Goal: Check status: Check status

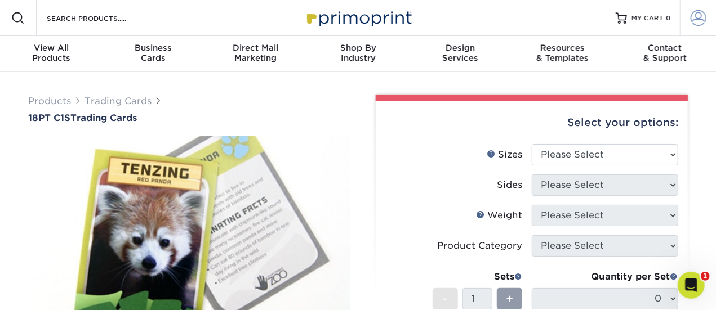
click at [691, 12] on span at bounding box center [698, 18] width 16 height 16
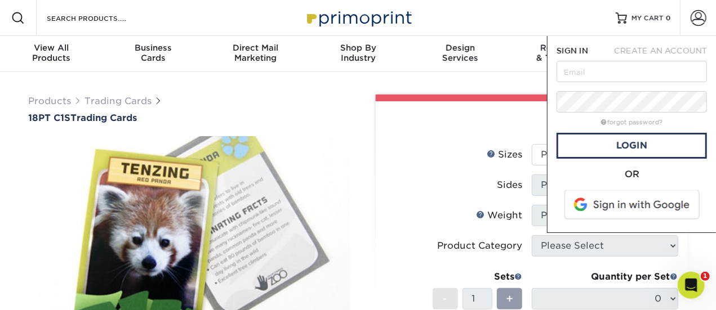
click at [644, 207] on span at bounding box center [633, 204] width 144 height 29
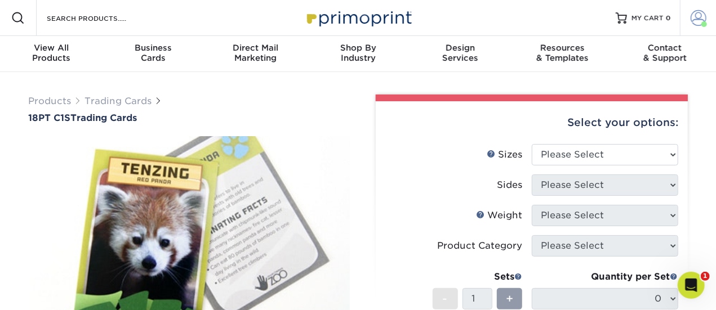
click at [691, 27] on link "Account" at bounding box center [698, 18] width 36 height 36
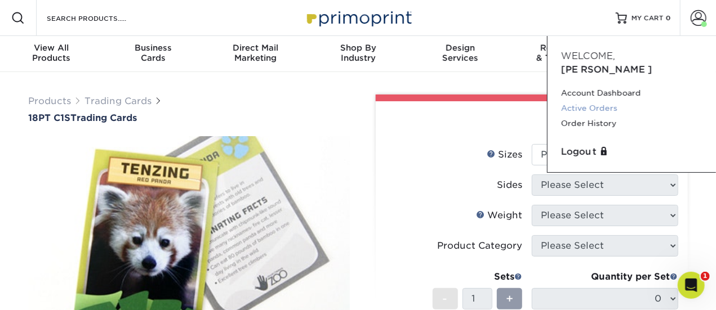
click at [595, 101] on link "Active Orders" at bounding box center [631, 108] width 141 height 15
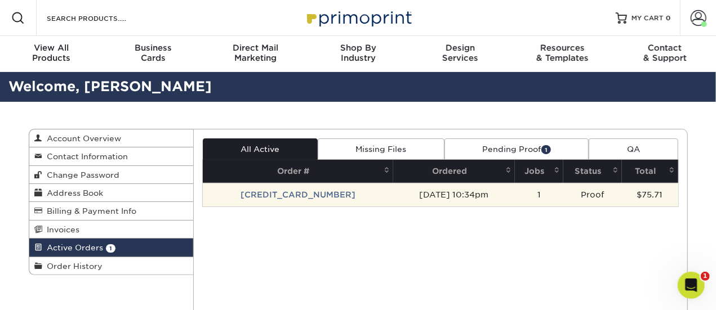
click at [310, 202] on td "25820-103464-35598" at bounding box center [298, 195] width 190 height 24
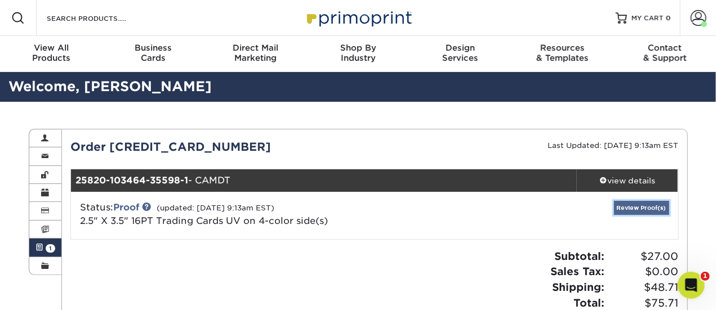
click at [619, 206] on link "Review Proof(s)" at bounding box center [641, 208] width 55 height 14
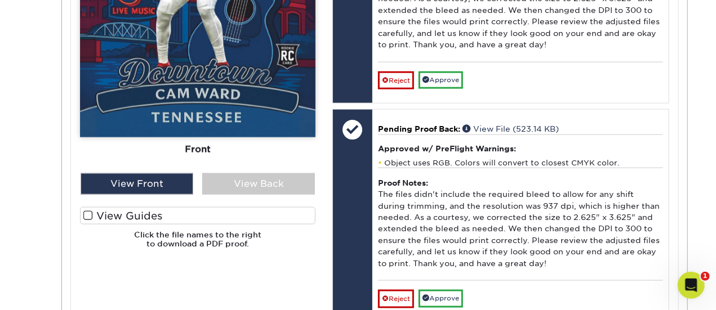
scroll to position [676, 0]
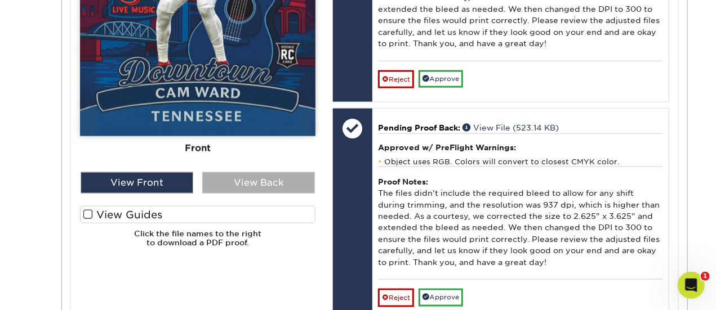
click at [268, 180] on div "View Back" at bounding box center [258, 182] width 113 height 21
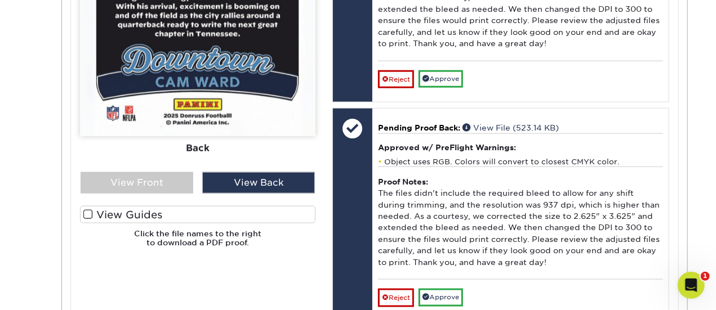
click at [146, 216] on label "View Guides" at bounding box center [197, 214] width 235 height 17
click at [0, 0] on input "View Guides" at bounding box center [0, 0] width 0 height 0
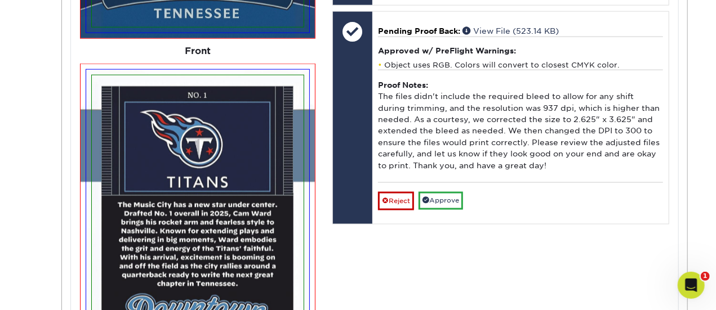
scroll to position [789, 0]
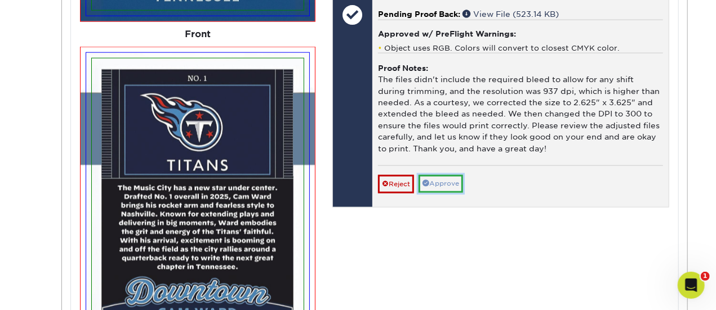
click at [439, 183] on link "Approve" at bounding box center [440, 183] width 44 height 17
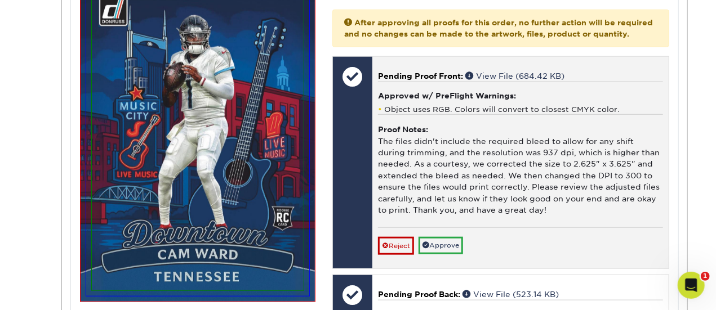
scroll to position [508, 0]
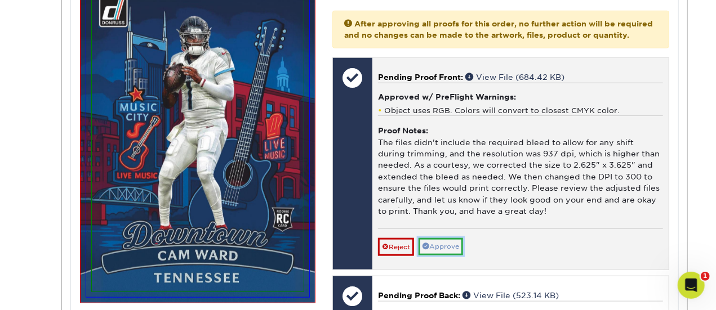
click at [443, 238] on link "Approve" at bounding box center [440, 246] width 44 height 17
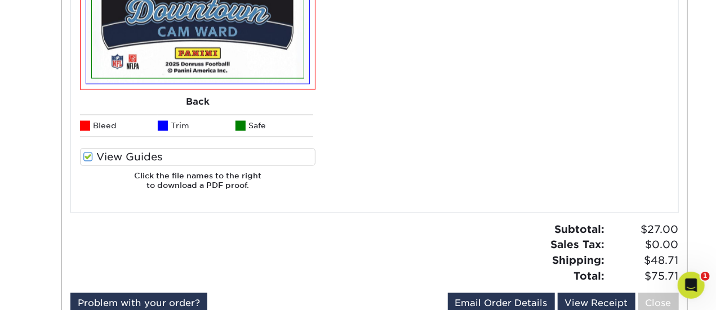
scroll to position [1127, 0]
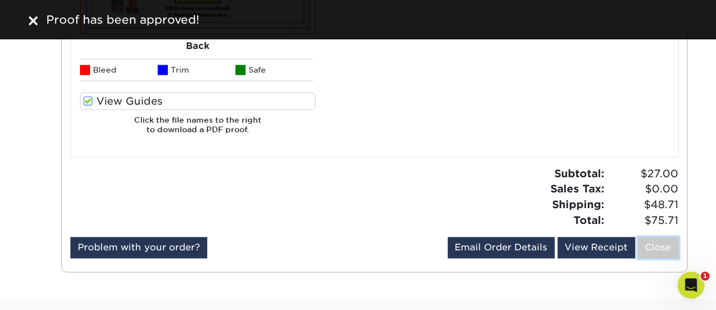
click at [647, 247] on link "Close" at bounding box center [658, 247] width 41 height 21
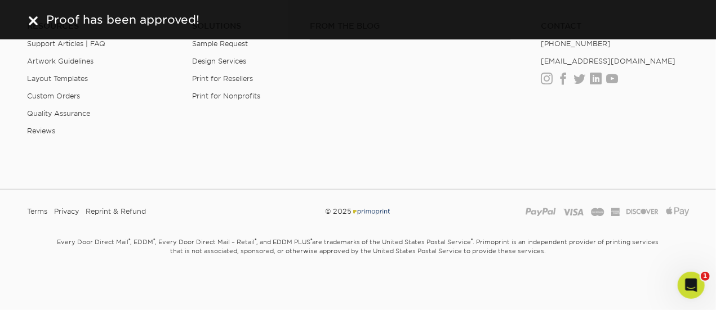
scroll to position [0, 0]
